Goal: Information Seeking & Learning: Learn about a topic

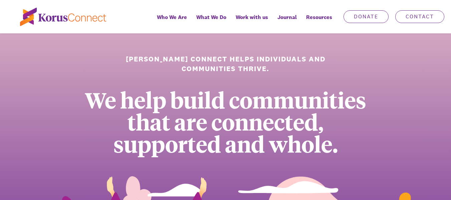
scroll to position [67, 0]
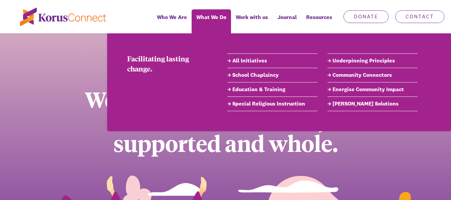
click at [232, 74] on link "School Chaplaincy" at bounding box center [272, 75] width 90 height 8
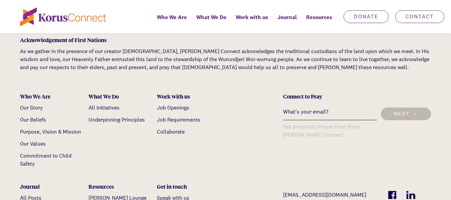
scroll to position [2335, 0]
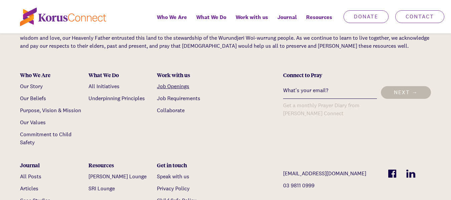
click at [180, 83] on link "Job Openings" at bounding box center [173, 86] width 32 height 7
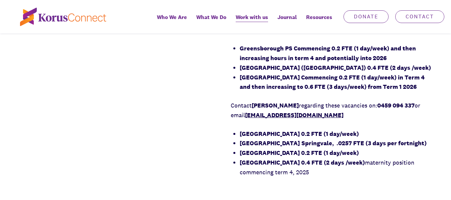
scroll to position [534, 0]
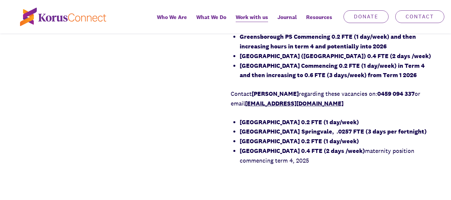
click at [340, 145] on strong "[GEOGRAPHIC_DATA] 0.2 FTE (1 day/week)" at bounding box center [299, 141] width 119 height 8
click at [327, 59] on strong "[GEOGRAPHIC_DATA] ([GEOGRAPHIC_DATA]) 0.4 FTE (2 days /week)" at bounding box center [335, 56] width 191 height 8
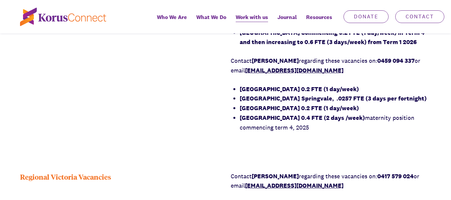
scroll to position [567, 0]
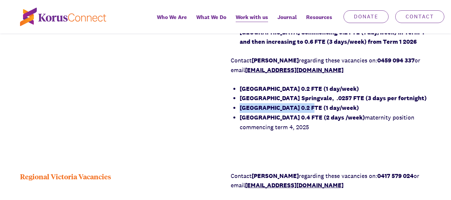
drag, startPoint x: 240, startPoint y: 127, endPoint x: 306, endPoint y: 124, distance: 66.2
click at [306, 111] on strong "[GEOGRAPHIC_DATA] 0.2 FTE (1 day/week)" at bounding box center [299, 108] width 119 height 8
copy strong "[GEOGRAPHIC_DATA]"
click at [364, 121] on strong "[GEOGRAPHIC_DATA] 0.4 FTE (2 days /week)" at bounding box center [302, 117] width 125 height 8
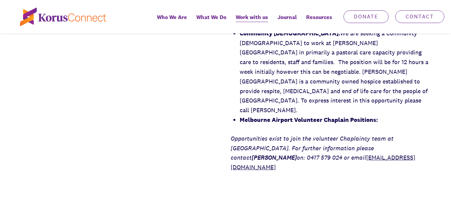
scroll to position [1101, 0]
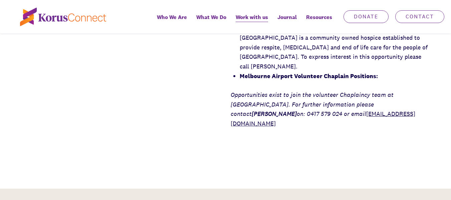
click at [362, 128] on p "Opportunities exist to join the volunteer Chaplaincy team at [GEOGRAPHIC_DATA].…" at bounding box center [331, 109] width 201 height 38
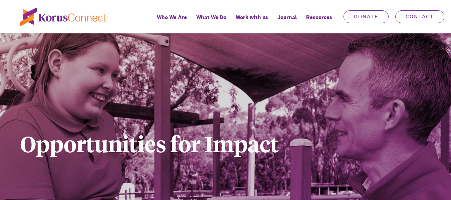
scroll to position [0, 0]
